Goal: Navigation & Orientation: Find specific page/section

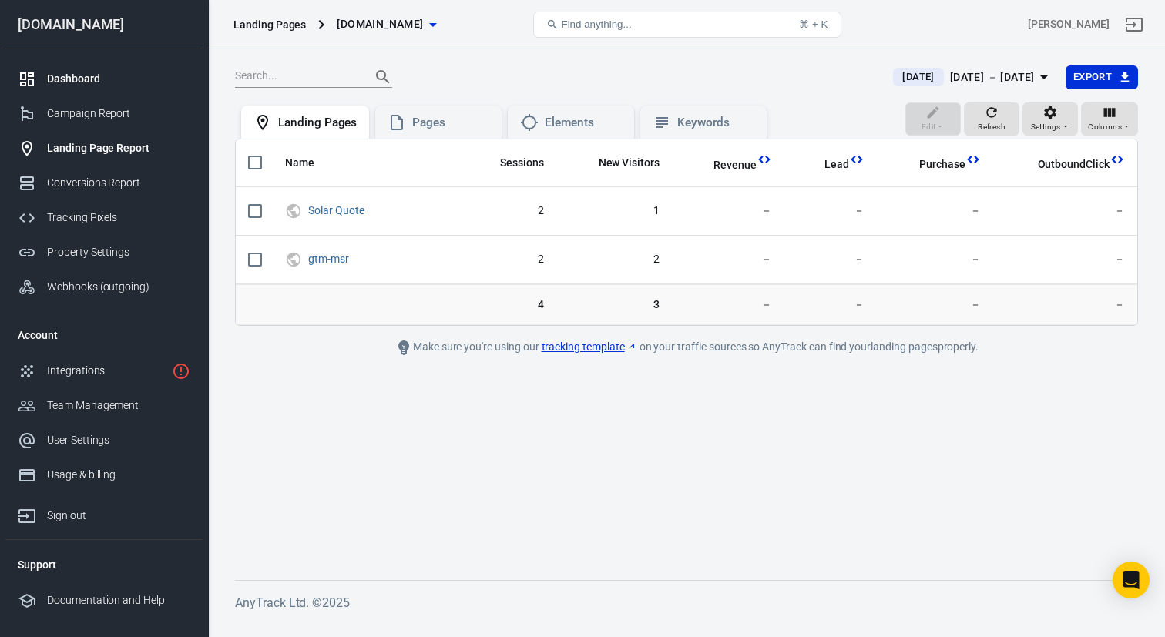
click at [78, 80] on div "Dashboard" at bounding box center [118, 79] width 143 height 16
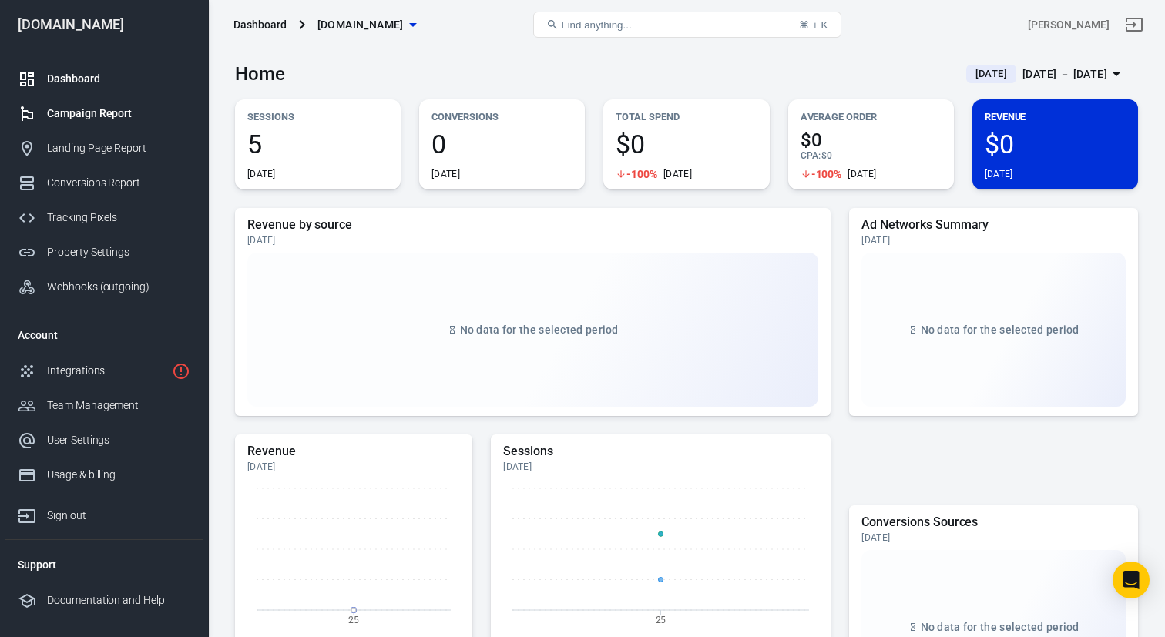
click at [109, 109] on div "Campaign Report" at bounding box center [118, 114] width 143 height 16
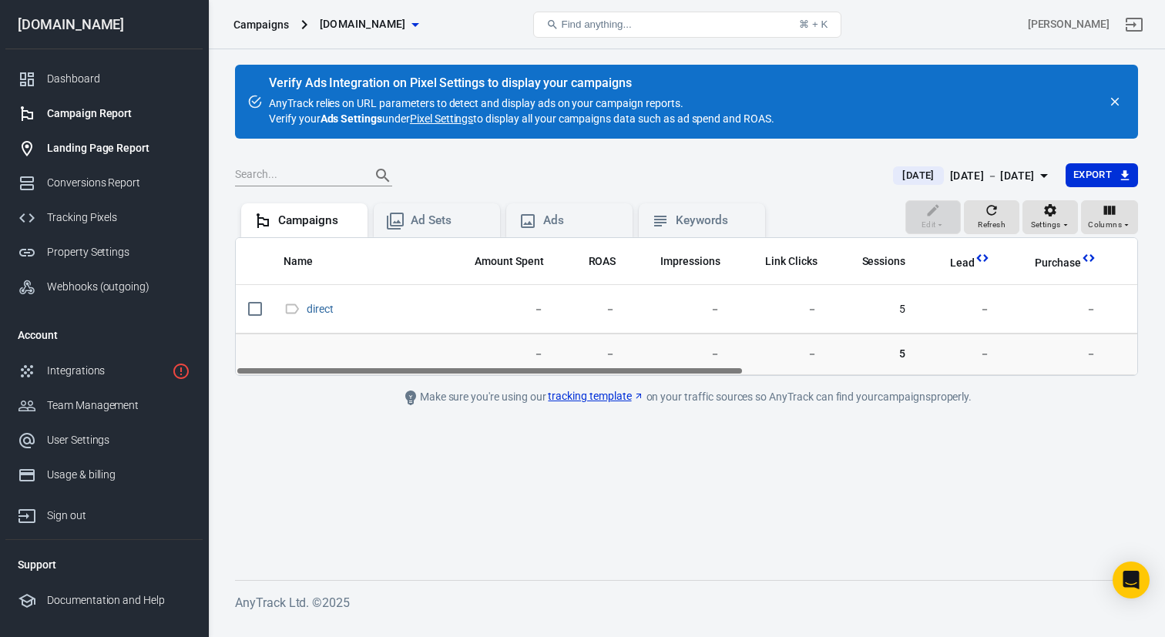
click at [93, 150] on div "Landing Page Report" at bounding box center [118, 148] width 143 height 16
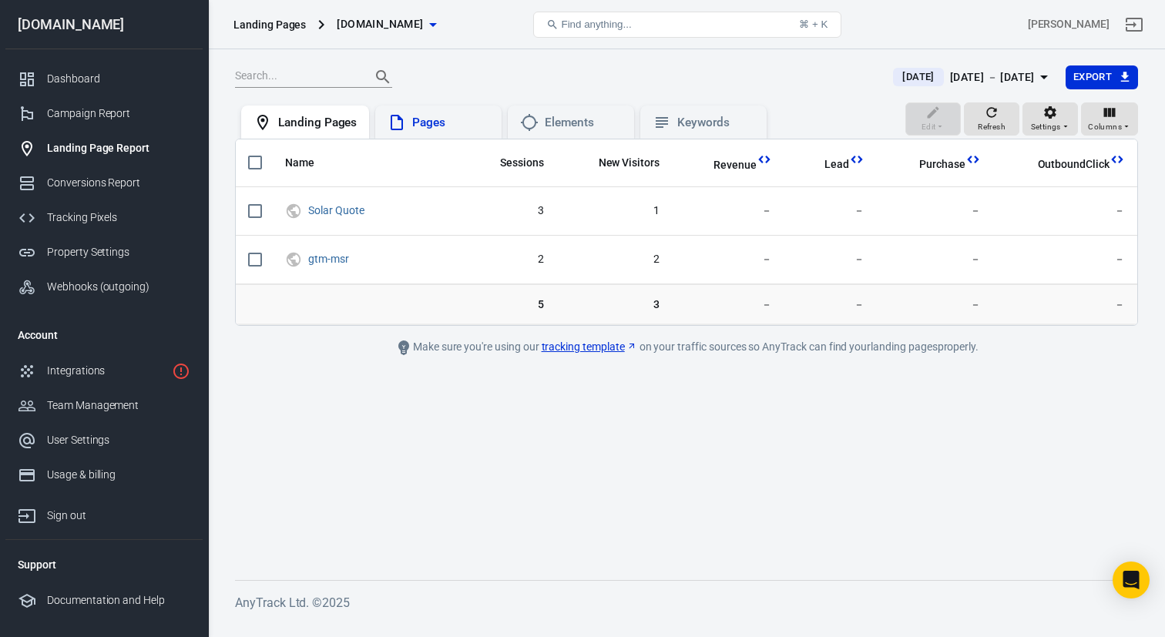
click at [440, 126] on div "Pages" at bounding box center [450, 123] width 77 height 16
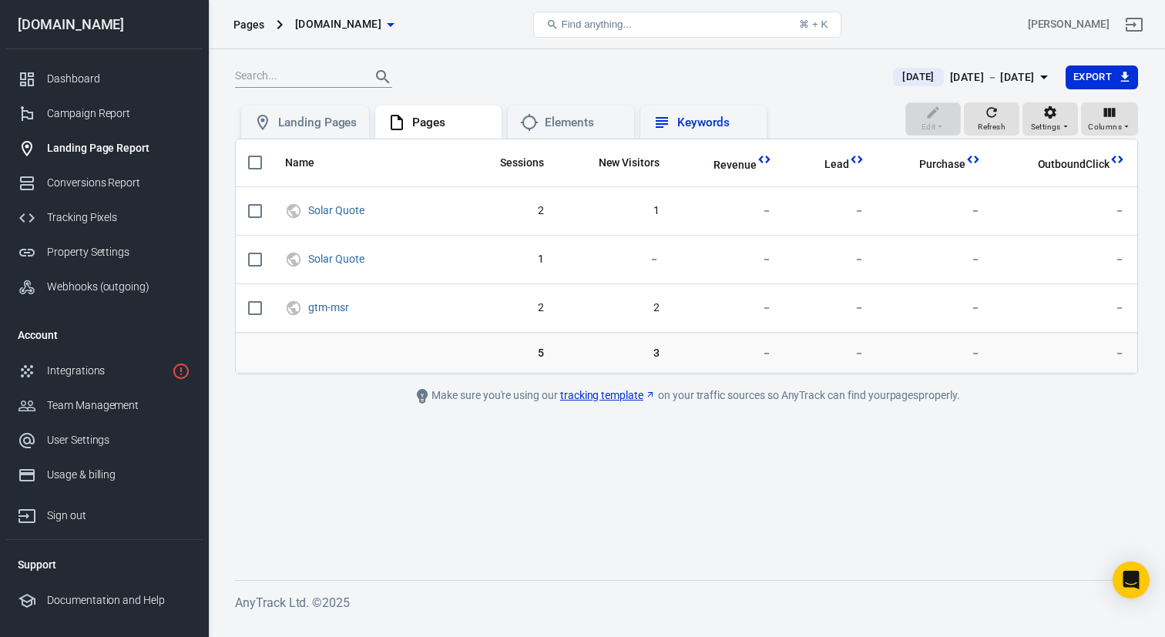
click at [692, 127] on div "Keywords" at bounding box center [715, 123] width 77 height 16
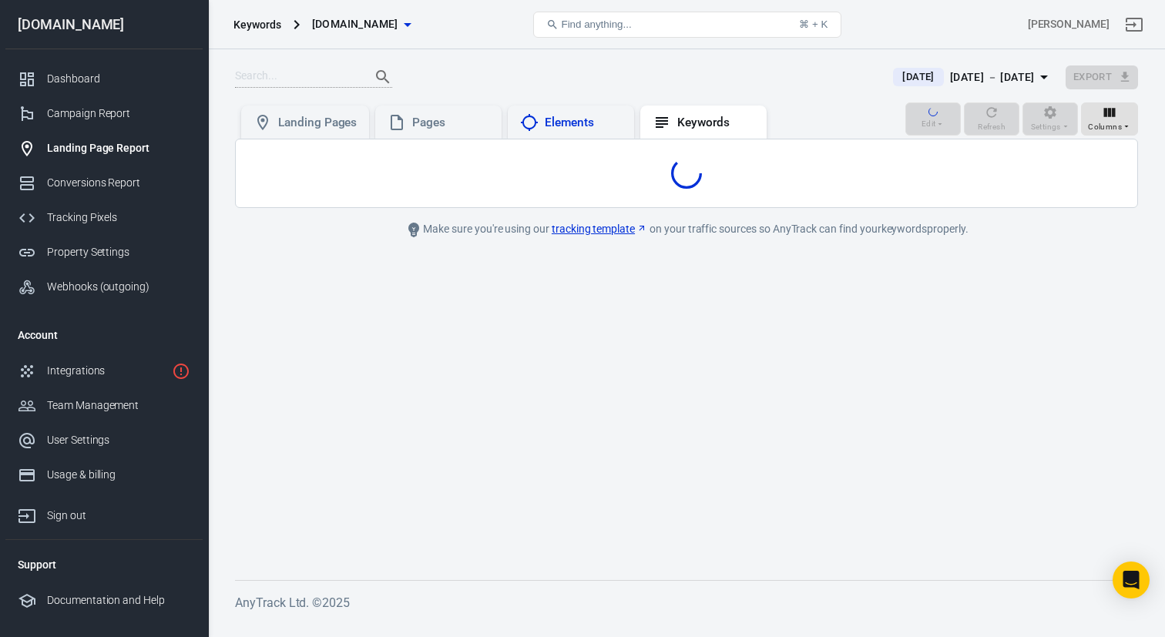
click at [612, 129] on div "Elements" at bounding box center [583, 123] width 77 height 16
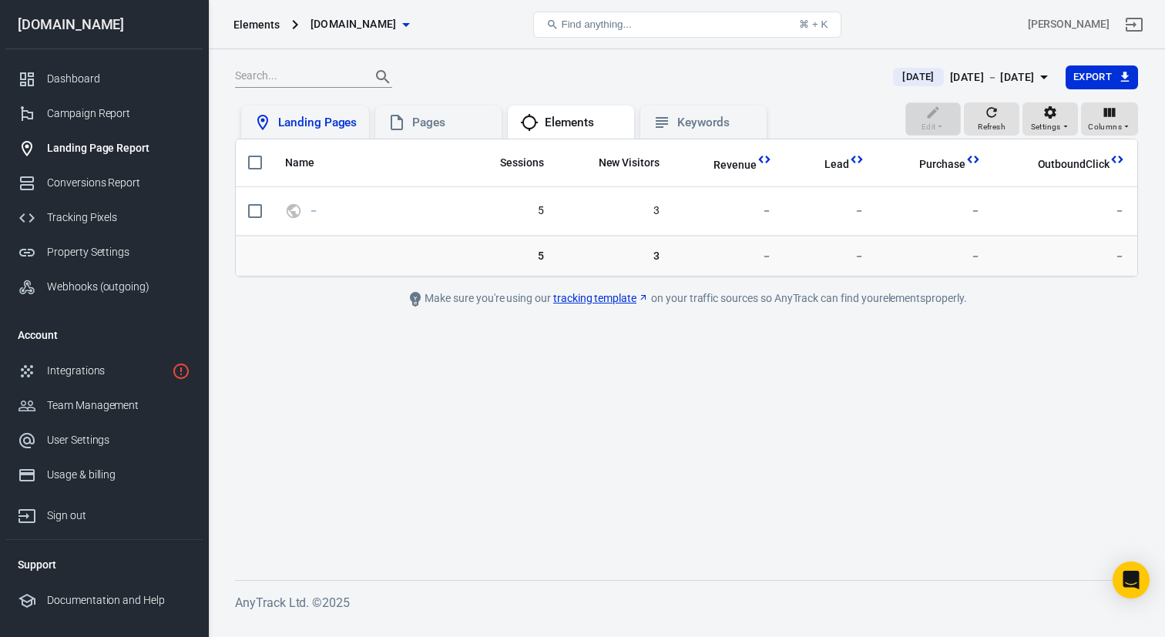
click at [317, 118] on div "Landing Pages" at bounding box center [317, 123] width 79 height 16
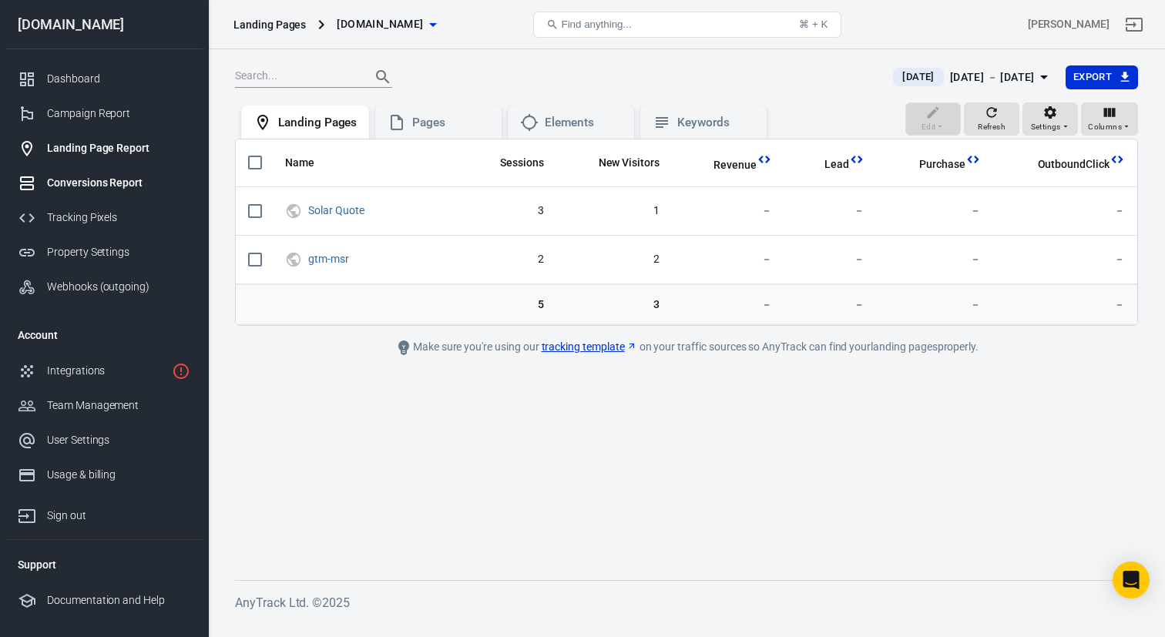
click at [111, 188] on div "Conversions Report" at bounding box center [118, 183] width 143 height 16
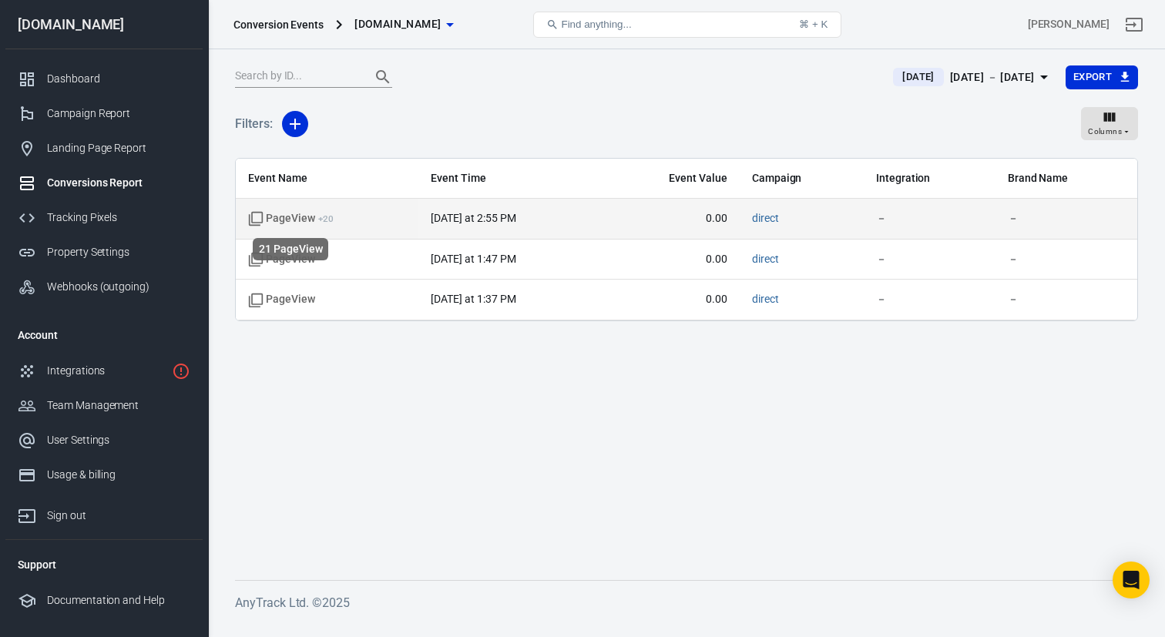
click at [308, 224] on span "PageView + 20" at bounding box center [290, 218] width 85 height 15
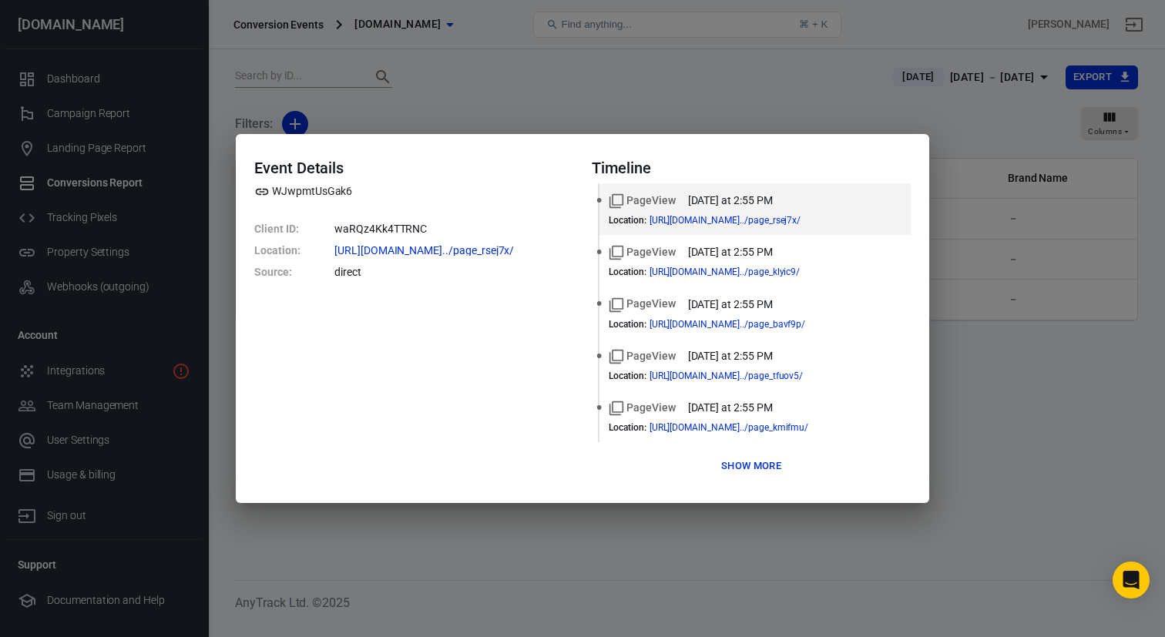
click at [983, 417] on div "Event Details WJwpmtUsGak6 Client ID : waRQz4Kk4TTRNC Location : [URL][DOMAIN_N…" at bounding box center [582, 318] width 1165 height 637
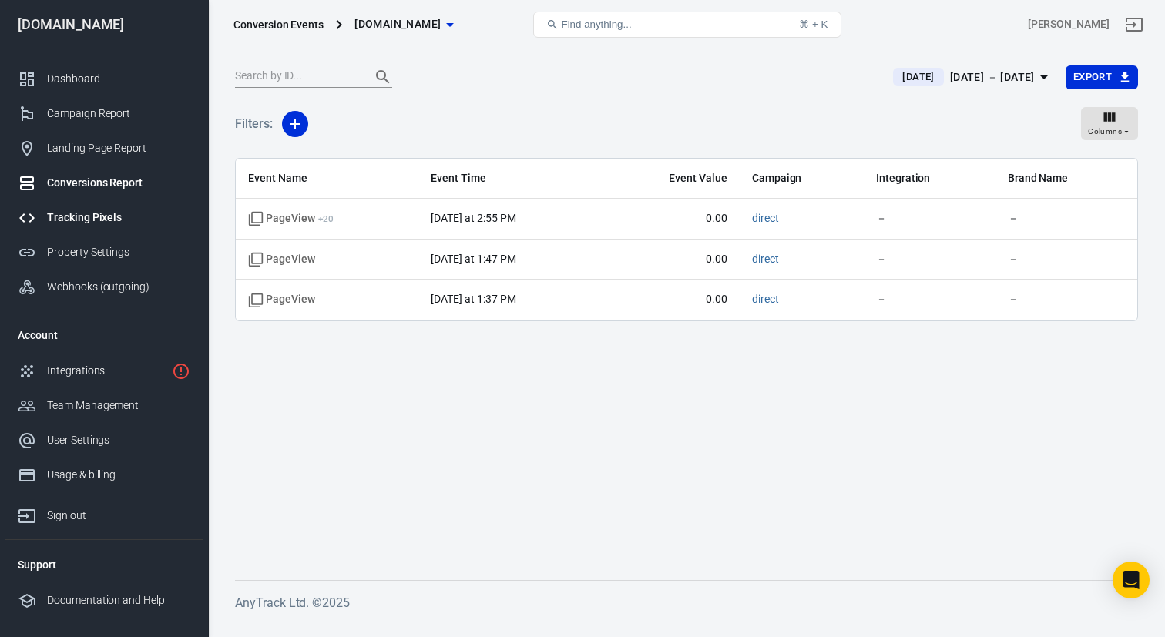
click at [102, 209] on link "Tracking Pixels" at bounding box center [103, 217] width 197 height 35
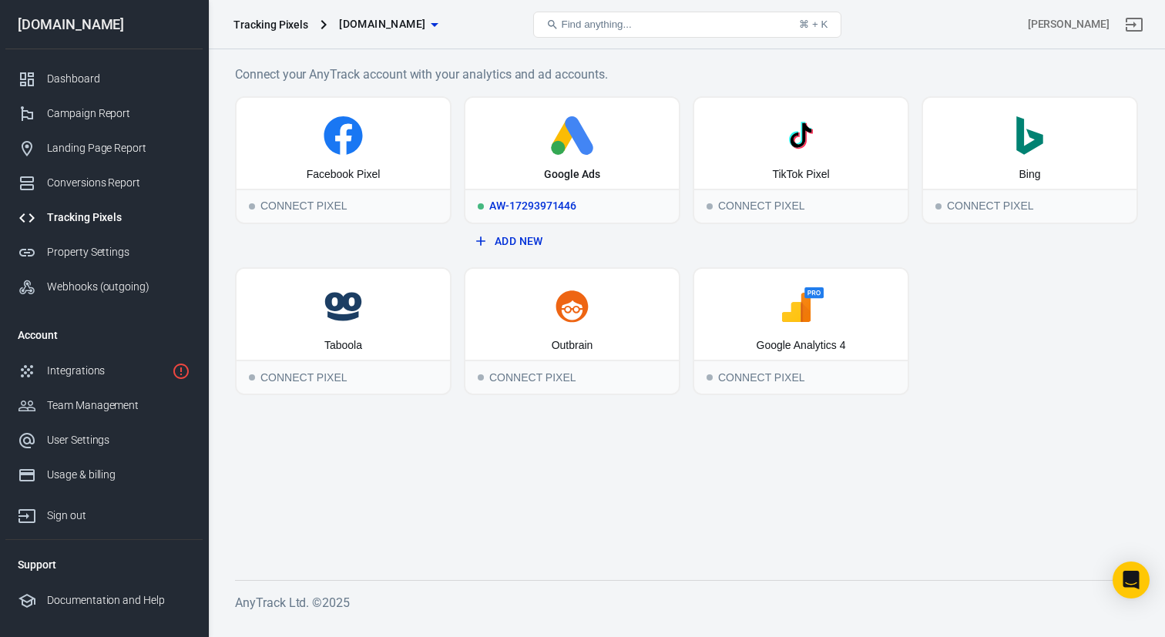
click at [604, 128] on icon at bounding box center [571, 135] width 201 height 39
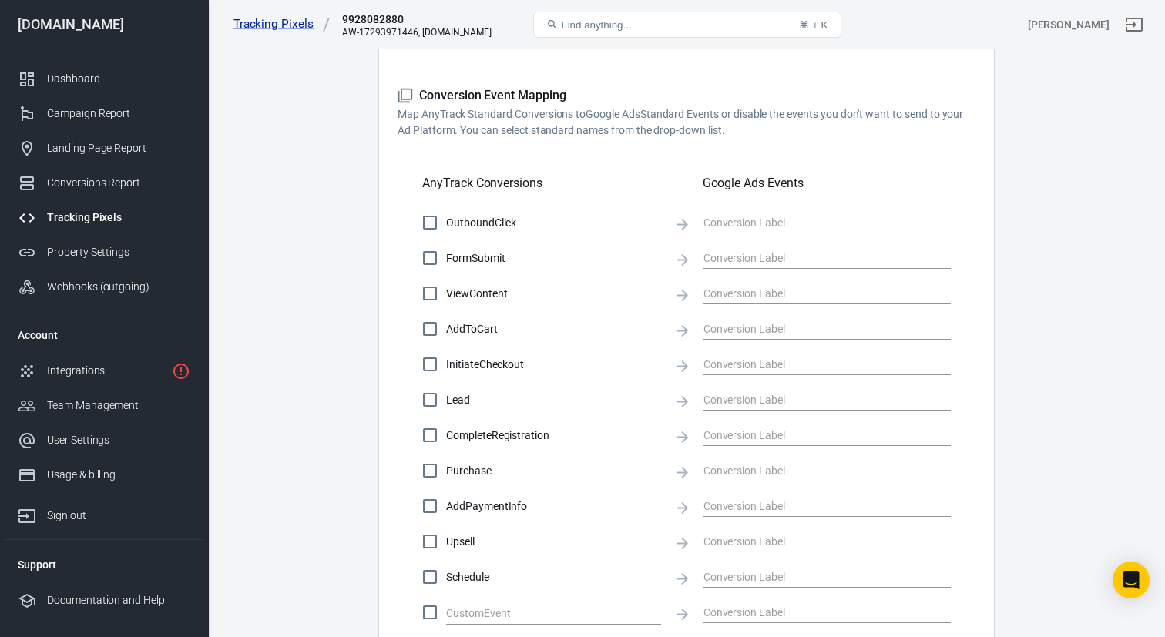
scroll to position [432, 0]
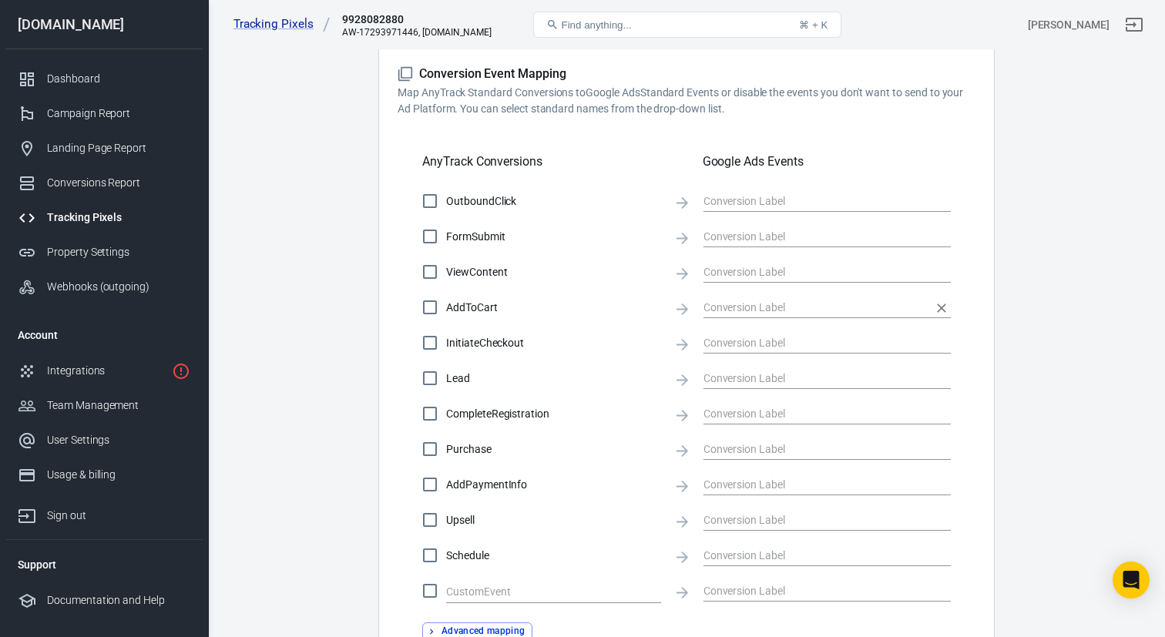
click at [748, 300] on input "text" at bounding box center [815, 306] width 224 height 19
click at [96, 259] on div "Property Settings" at bounding box center [118, 252] width 143 height 16
